Goal: Obtain resource: Download file/media

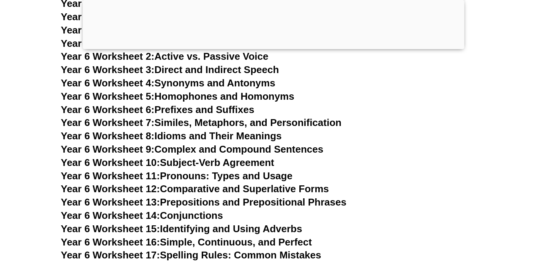
scroll to position [4408, 0]
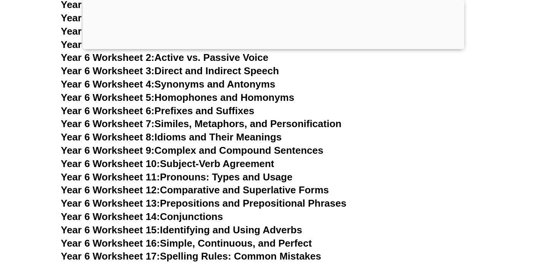
click at [213, 144] on link "Year 6 Worksheet 9: Complex and Compound Sentences" at bounding box center [192, 149] width 263 height 11
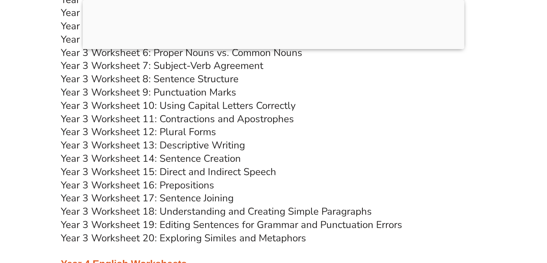
scroll to position [2867, 0]
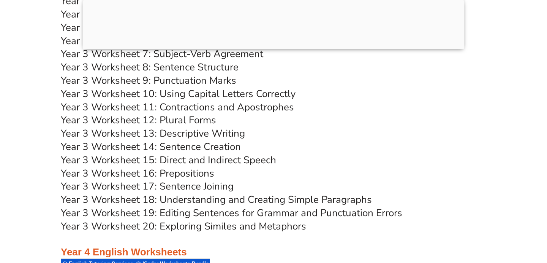
click at [199, 82] on link "Year 3 Worksheet 9: Punctuation Marks" at bounding box center [149, 80] width 176 height 13
click at [244, 103] on link "Year 3 Worksheet 11: Contractions and Apostrophes" at bounding box center [177, 106] width 233 height 13
